Goal: Book appointment/travel/reservation

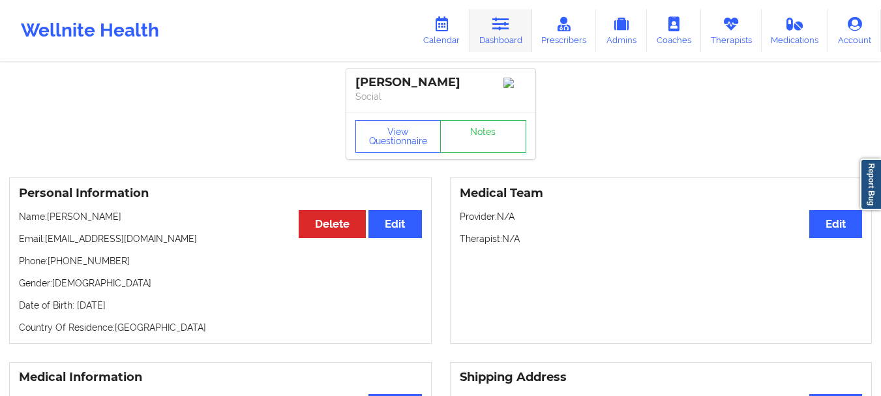
click at [506, 28] on icon at bounding box center [501, 24] width 17 height 14
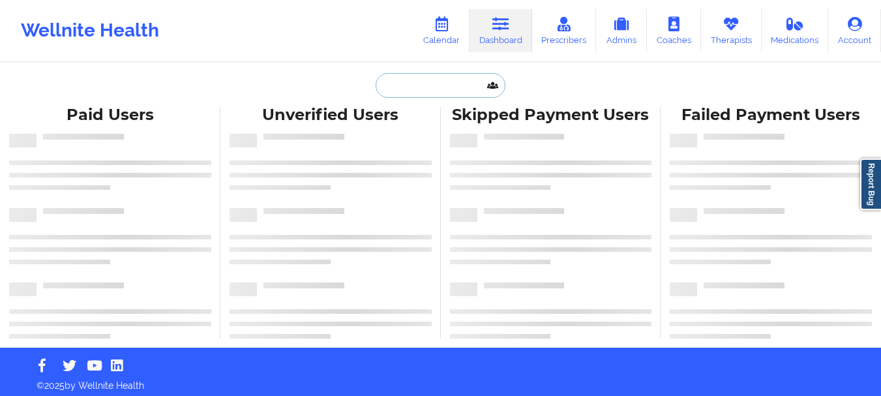
click at [420, 93] on input "text" at bounding box center [440, 85] width 129 height 25
paste input "[EMAIL_ADDRESS][DOMAIN_NAME]"
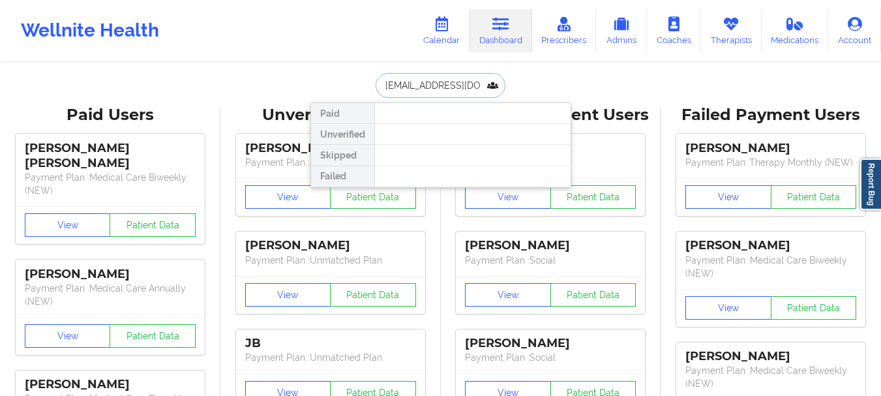
scroll to position [0, 2]
type input "[EMAIL_ADDRESS][DOMAIN_NAME]"
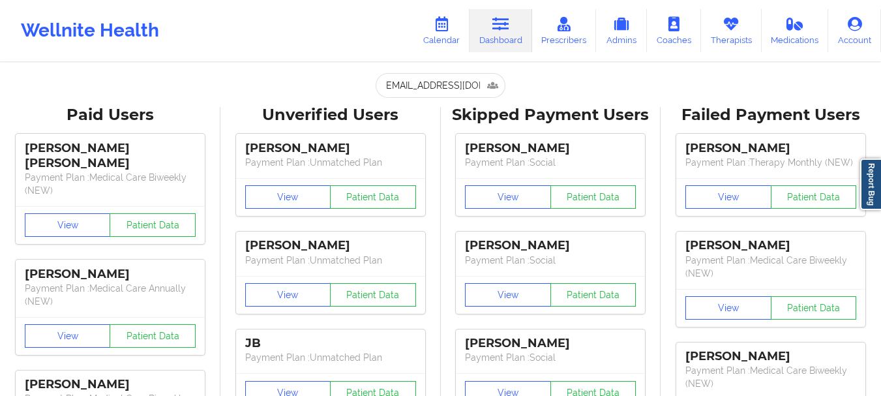
scroll to position [0, 0]
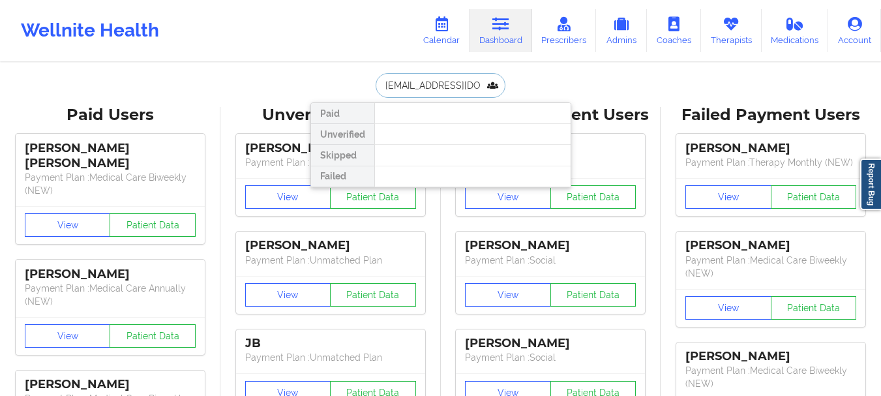
click at [490, 89] on input "[EMAIL_ADDRESS][DOMAIN_NAME]" at bounding box center [440, 85] width 129 height 25
click at [477, 85] on input "[EMAIL_ADDRESS][DOMAIN_NAME]" at bounding box center [440, 85] width 129 height 25
drag, startPoint x: 386, startPoint y: 87, endPoint x: 568, endPoint y: 129, distance: 186.8
click at [568, 98] on div "[EMAIL_ADDRESS][DOMAIN_NAME] Paid Unverified Skipped Failed" at bounding box center [441, 85] width 261 height 25
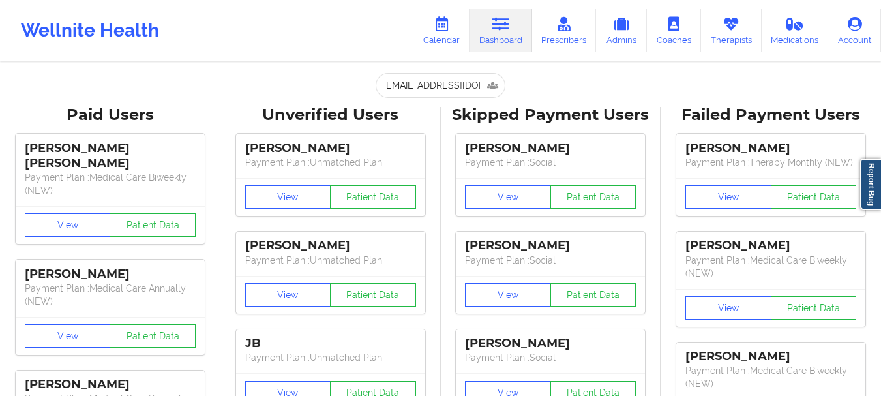
scroll to position [0, 0]
drag, startPoint x: 380, startPoint y: 82, endPoint x: 533, endPoint y: 69, distance: 153.9
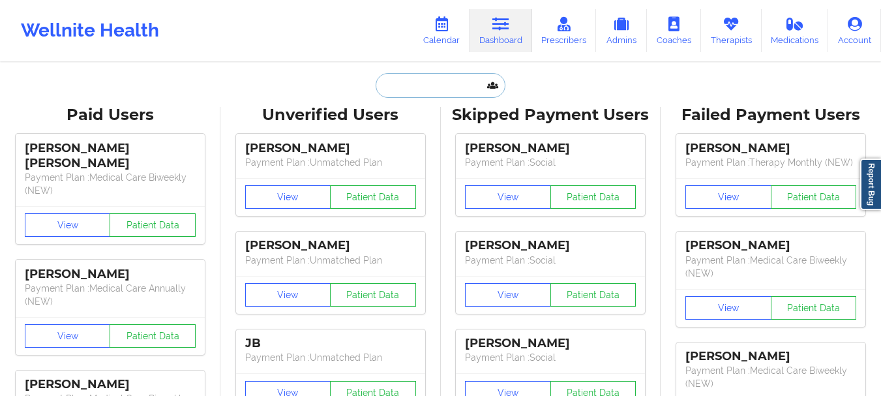
scroll to position [0, 0]
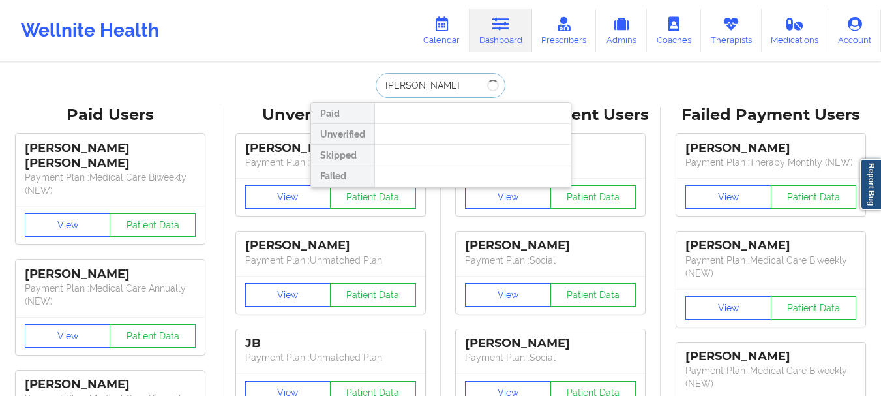
type input "[PERSON_NAME]"
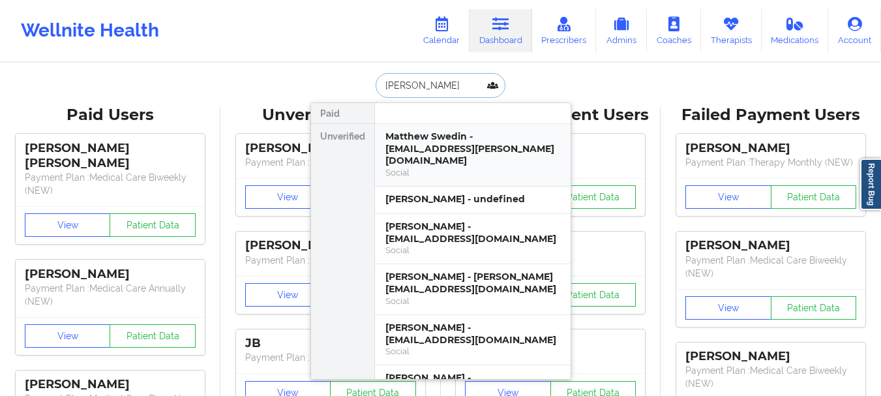
click at [465, 167] on div "Social" at bounding box center [473, 172] width 175 height 11
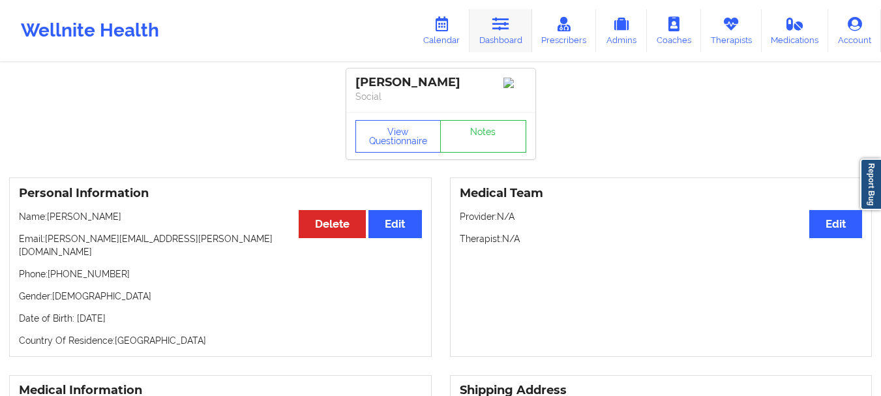
click at [513, 35] on link "Dashboard" at bounding box center [501, 30] width 63 height 43
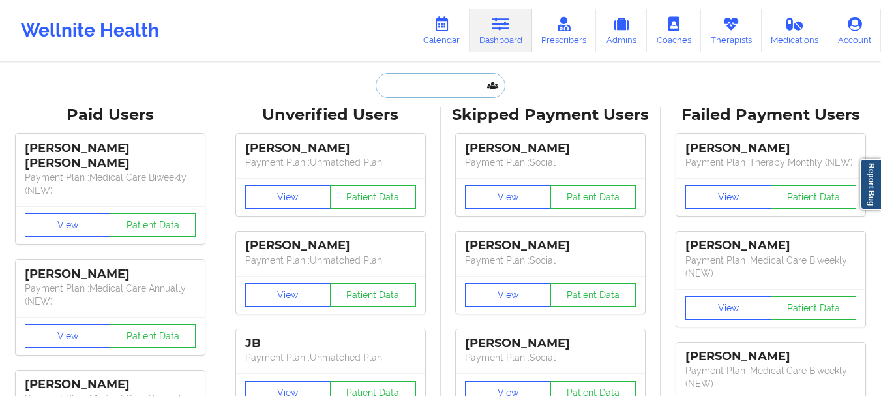
click at [451, 87] on input "text" at bounding box center [440, 85] width 129 height 25
paste input "[EMAIL_ADDRESS][DOMAIN_NAME]"
type input "[EMAIL_ADDRESS][DOMAIN_NAME]"
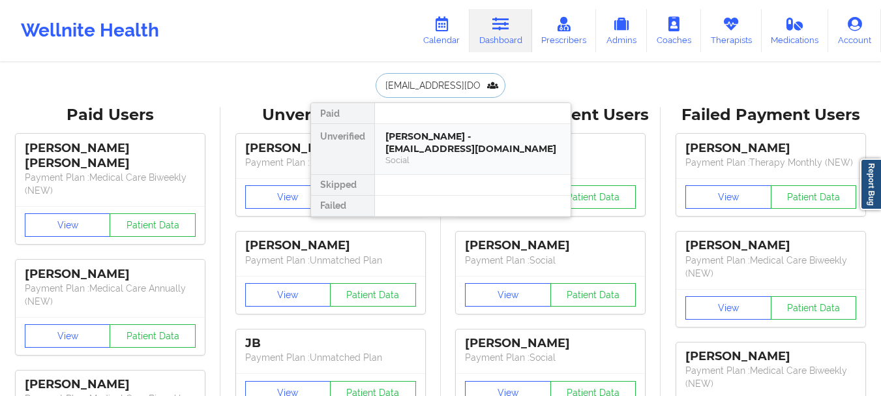
click at [472, 142] on div "[PERSON_NAME] - [EMAIL_ADDRESS][DOMAIN_NAME]" at bounding box center [473, 142] width 175 height 24
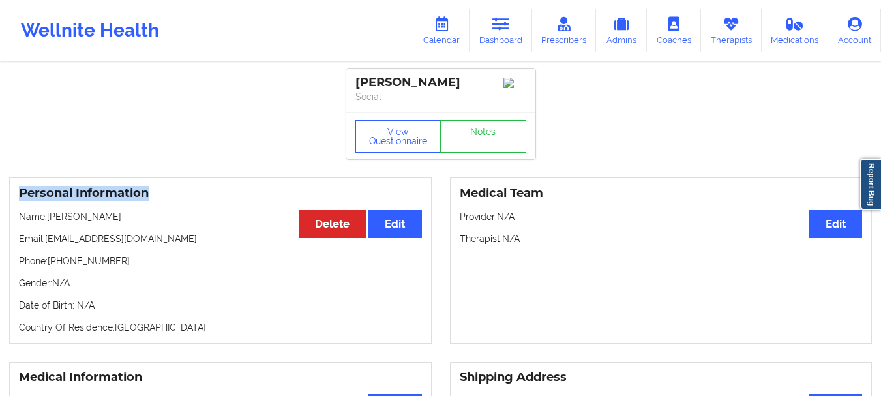
drag, startPoint x: 434, startPoint y: 166, endPoint x: 421, endPoint y: 192, distance: 28.3
click at [524, 31] on link "Dashboard" at bounding box center [501, 30] width 63 height 43
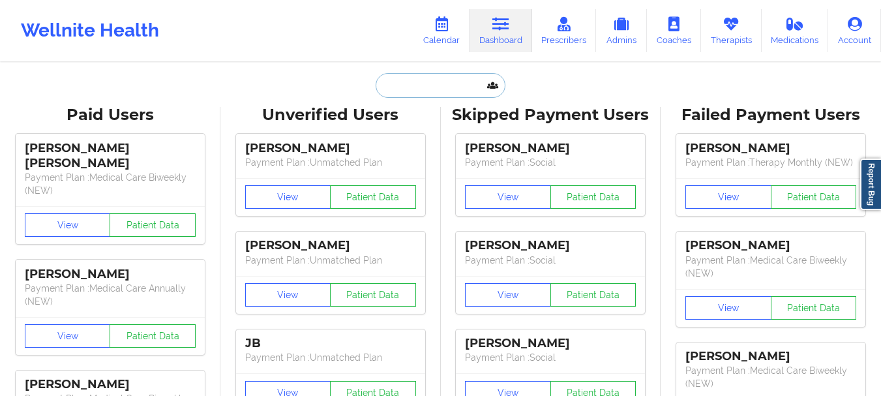
click at [464, 82] on input "text" at bounding box center [440, 85] width 129 height 25
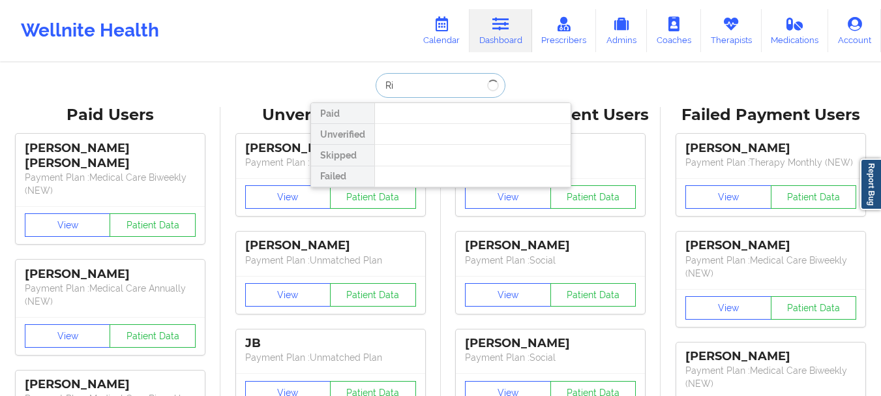
type input "R"
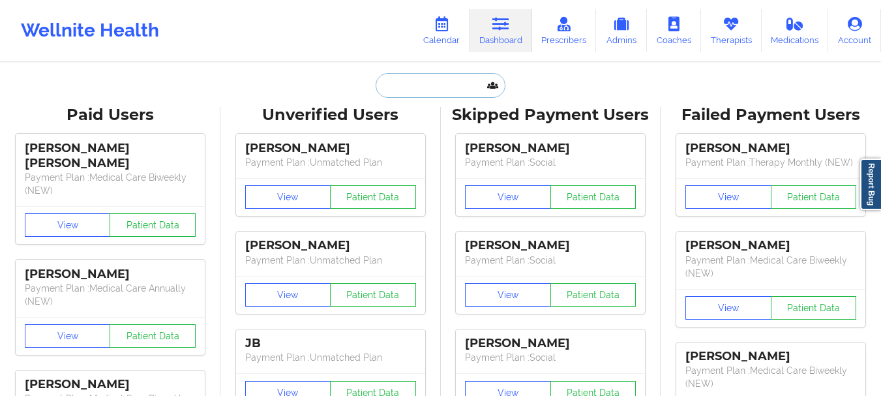
paste input "[PERSON_NAME]"
type input "[PERSON_NAME]"
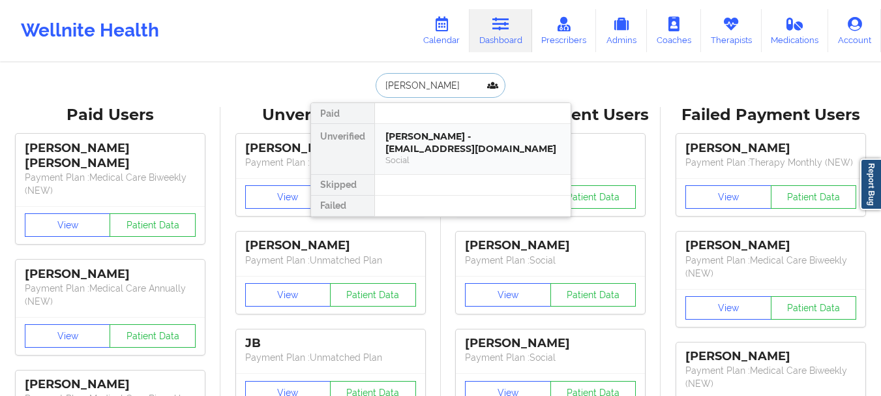
click at [443, 149] on div "[PERSON_NAME] - [EMAIL_ADDRESS][DOMAIN_NAME]" at bounding box center [473, 142] width 175 height 24
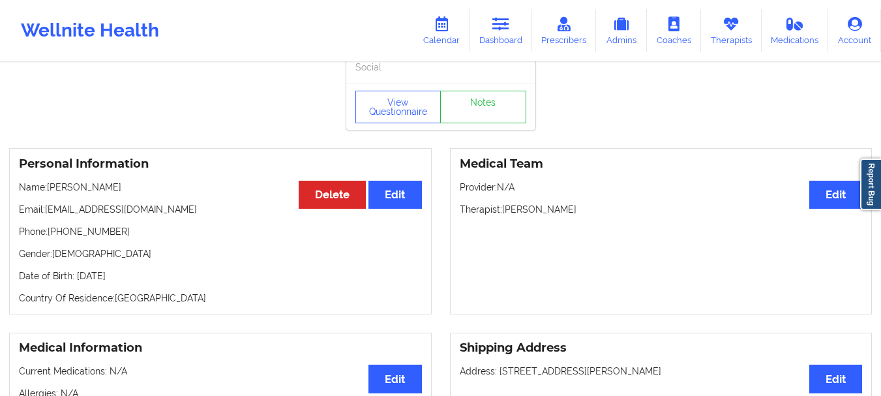
scroll to position [41, 0]
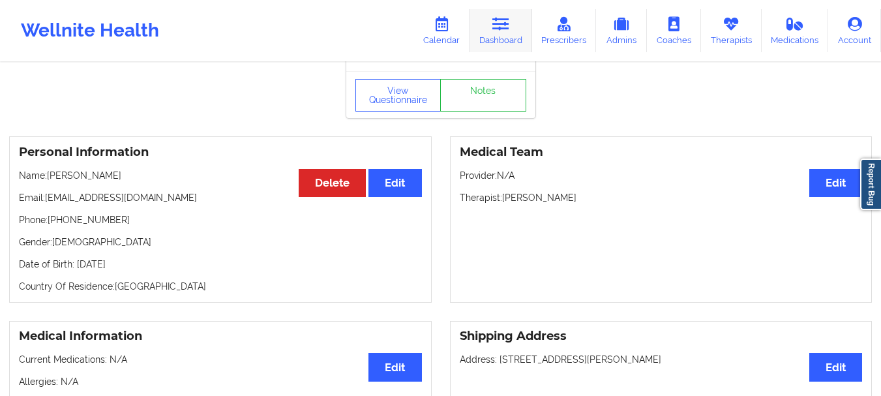
click at [500, 36] on link "Dashboard" at bounding box center [501, 30] width 63 height 43
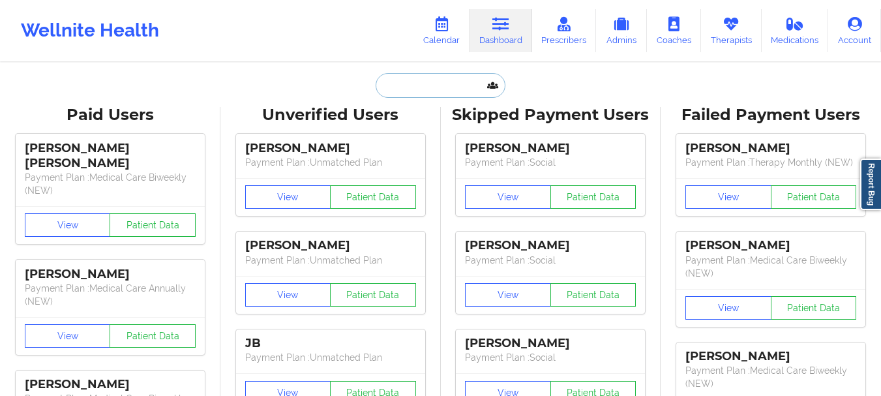
click at [440, 95] on input "text" at bounding box center [440, 85] width 129 height 25
drag, startPoint x: 440, startPoint y: 95, endPoint x: 465, endPoint y: 27, distance: 71.6
click at [465, 27] on link "Calendar" at bounding box center [442, 30] width 56 height 43
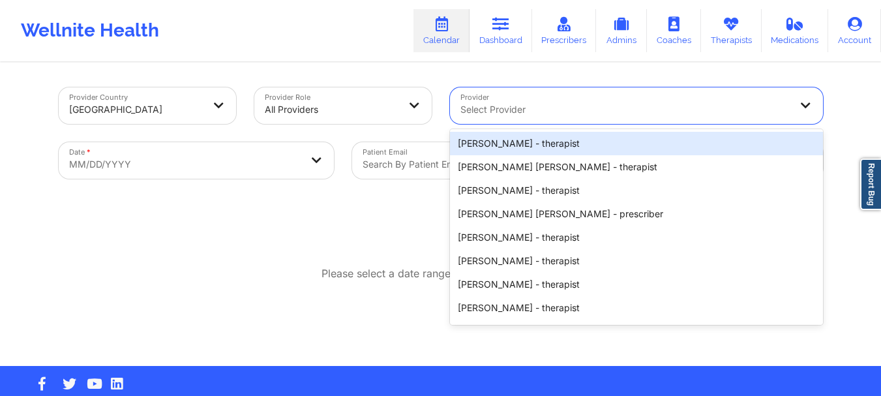
click at [502, 109] on div at bounding box center [626, 110] width 330 height 16
type input "[PERSON_NAME]"
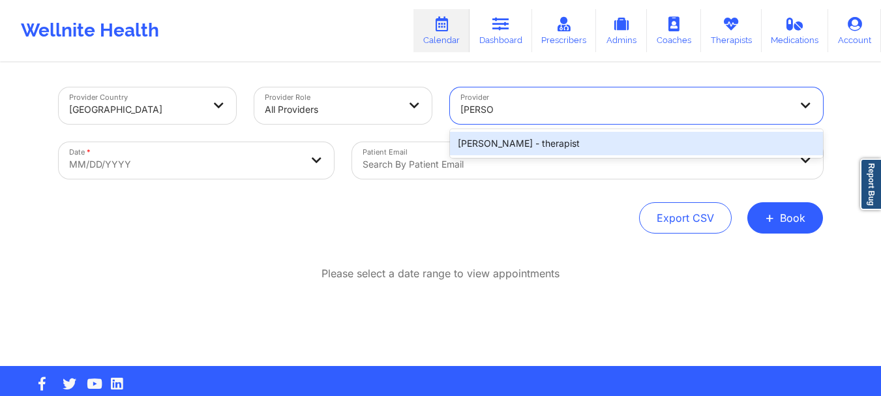
click at [545, 152] on div "[PERSON_NAME] - therapist" at bounding box center [636, 143] width 373 height 23
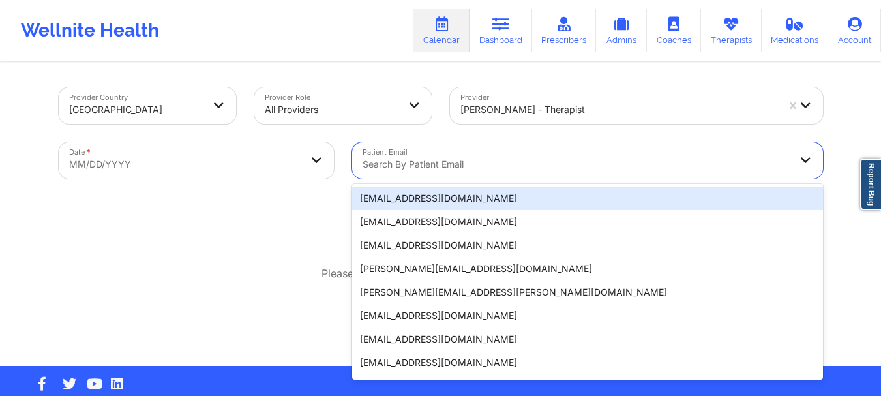
click at [497, 160] on div at bounding box center [577, 165] width 428 height 16
drag, startPoint x: 490, startPoint y: 165, endPoint x: 457, endPoint y: 157, distance: 34.3
click at [457, 157] on div at bounding box center [577, 165] width 428 height 16
paste input "[PERSON_NAME]"
type input "[PERSON_NAME]"
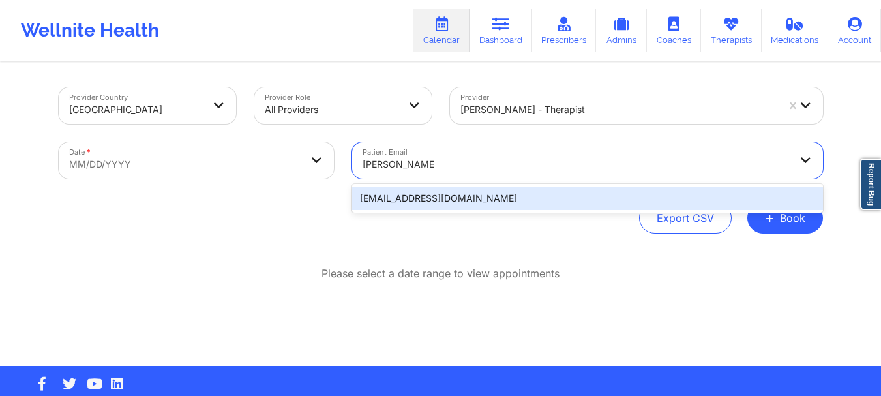
click at [426, 196] on div "[EMAIL_ADDRESS][DOMAIN_NAME]" at bounding box center [587, 198] width 471 height 23
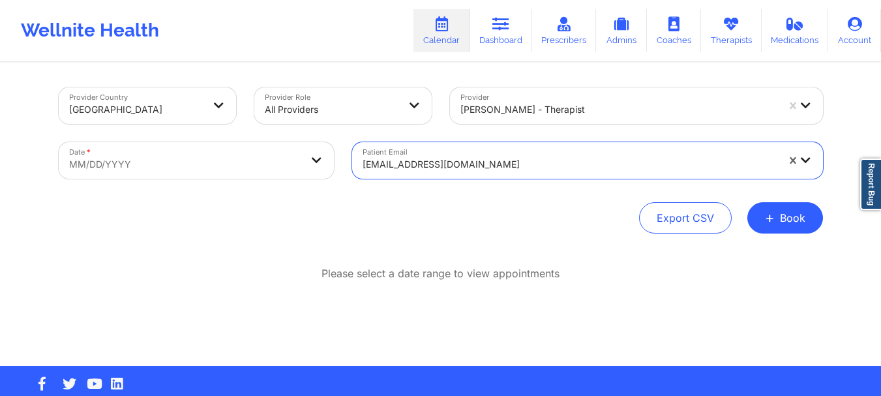
click at [252, 165] on body "Wellnite Health Calendar Dashboard Prescribers Admins Coaches Therapists Medica…" at bounding box center [440, 198] width 881 height 396
select select "2025-8"
select select "2025-9"
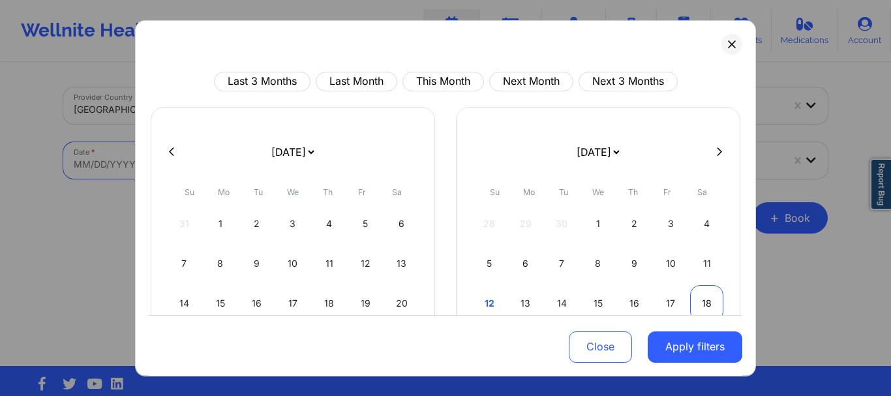
click at [703, 299] on div "18" at bounding box center [706, 302] width 33 height 37
select select "2025-9"
select select "2025-10"
select select "2025-9"
select select "2025-10"
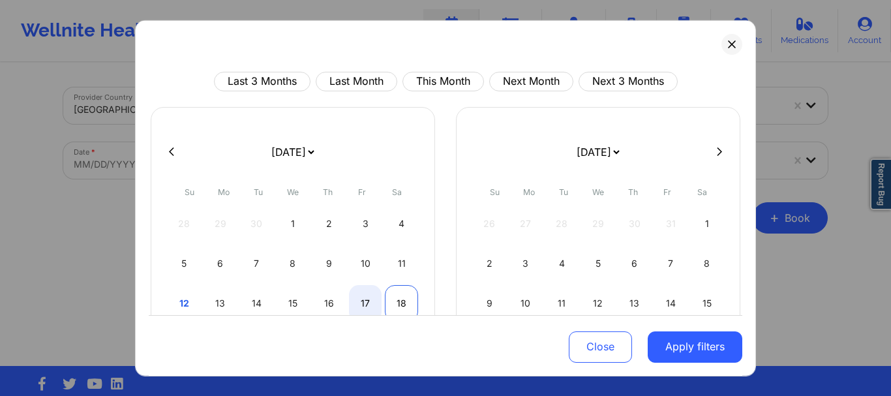
select select "2025-9"
select select "2025-10"
click at [397, 303] on div "18" at bounding box center [401, 302] width 33 height 37
select select "2025-9"
select select "2025-10"
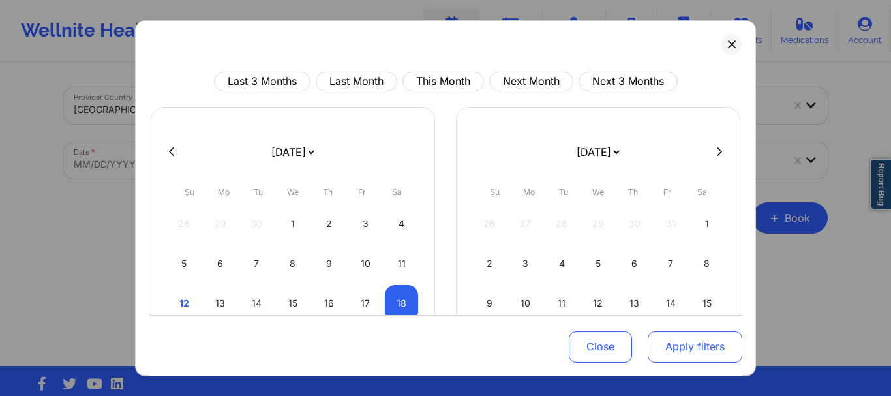
click at [674, 344] on button "Apply filters" at bounding box center [695, 346] width 95 height 31
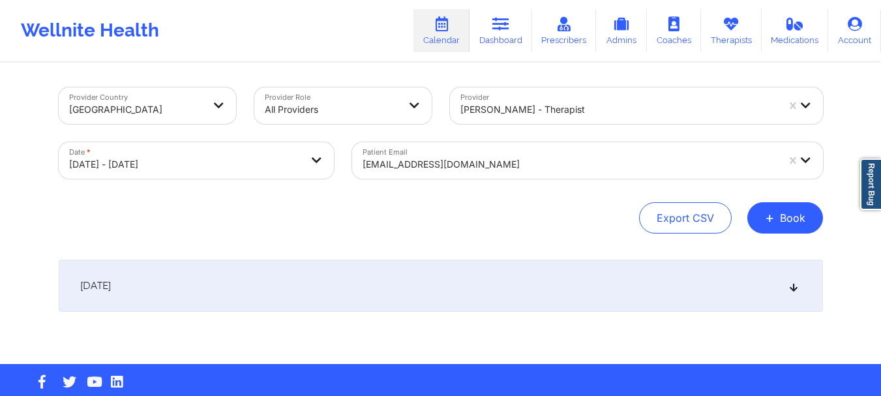
click at [496, 298] on div "[DATE]" at bounding box center [441, 286] width 765 height 52
